Goal: Browse casually: Explore the website without a specific task or goal

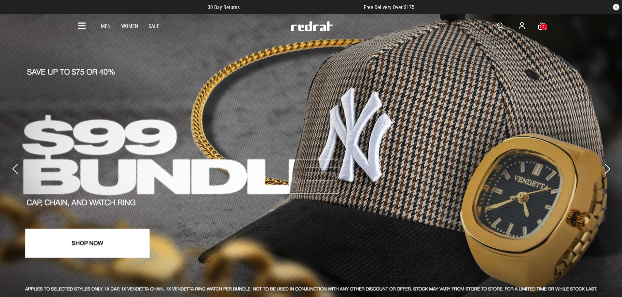
click at [78, 22] on icon at bounding box center [82, 26] width 8 height 11
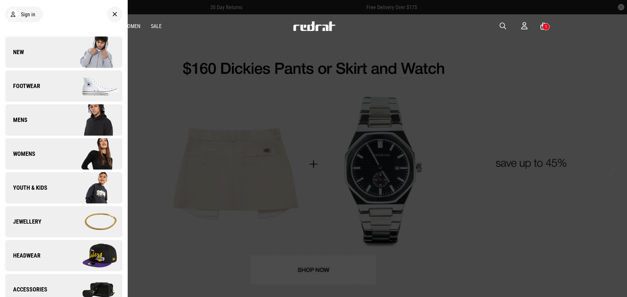
click at [312, 197] on div at bounding box center [313, 148] width 627 height 297
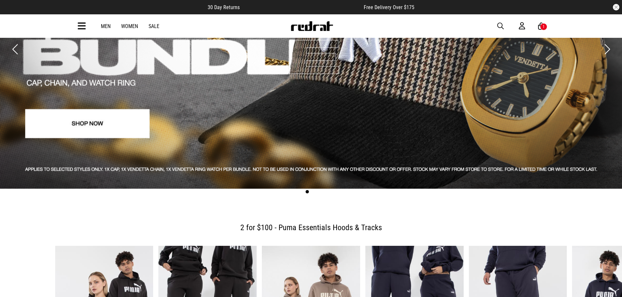
scroll to position [103, 0]
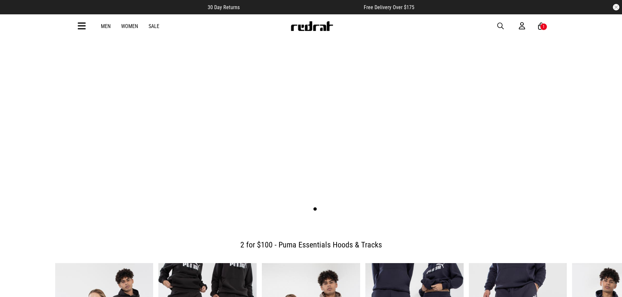
click at [299, 207] on span at bounding box center [299, 209] width 4 height 4
click at [307, 207] on span at bounding box center [307, 209] width 4 height 4
click at [321, 205] on div at bounding box center [311, 209] width 622 height 9
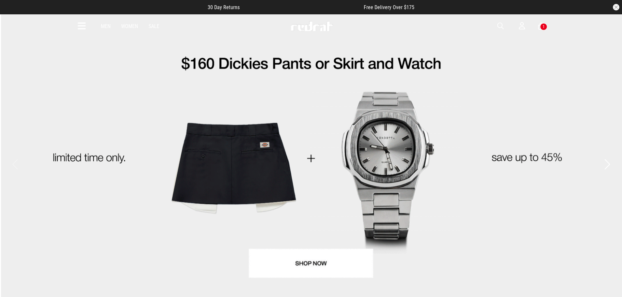
scroll to position [0, 0]
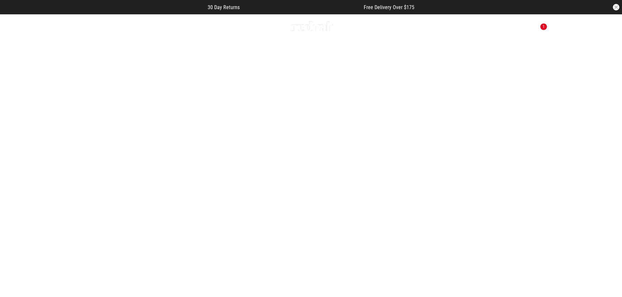
click at [606, 162] on button "Next slide" at bounding box center [607, 169] width 9 height 14
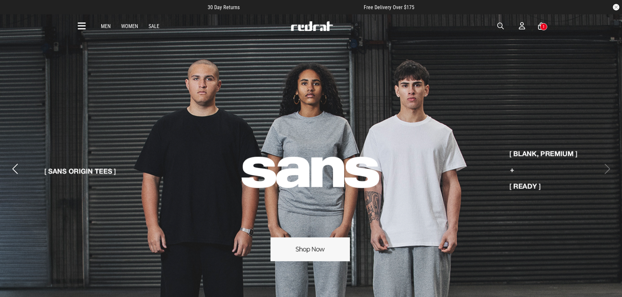
click at [544, 25] on div "1" at bounding box center [544, 26] width 2 height 5
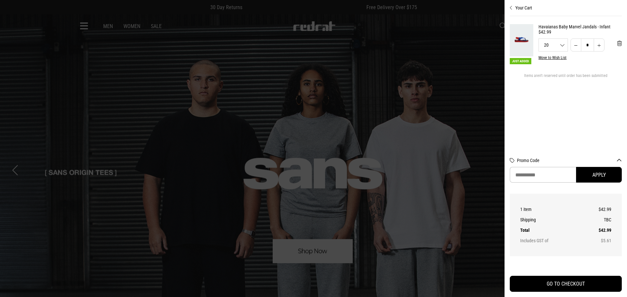
click at [116, 114] on div at bounding box center [313, 148] width 627 height 297
